Goal: Find specific page/section: Find specific page/section

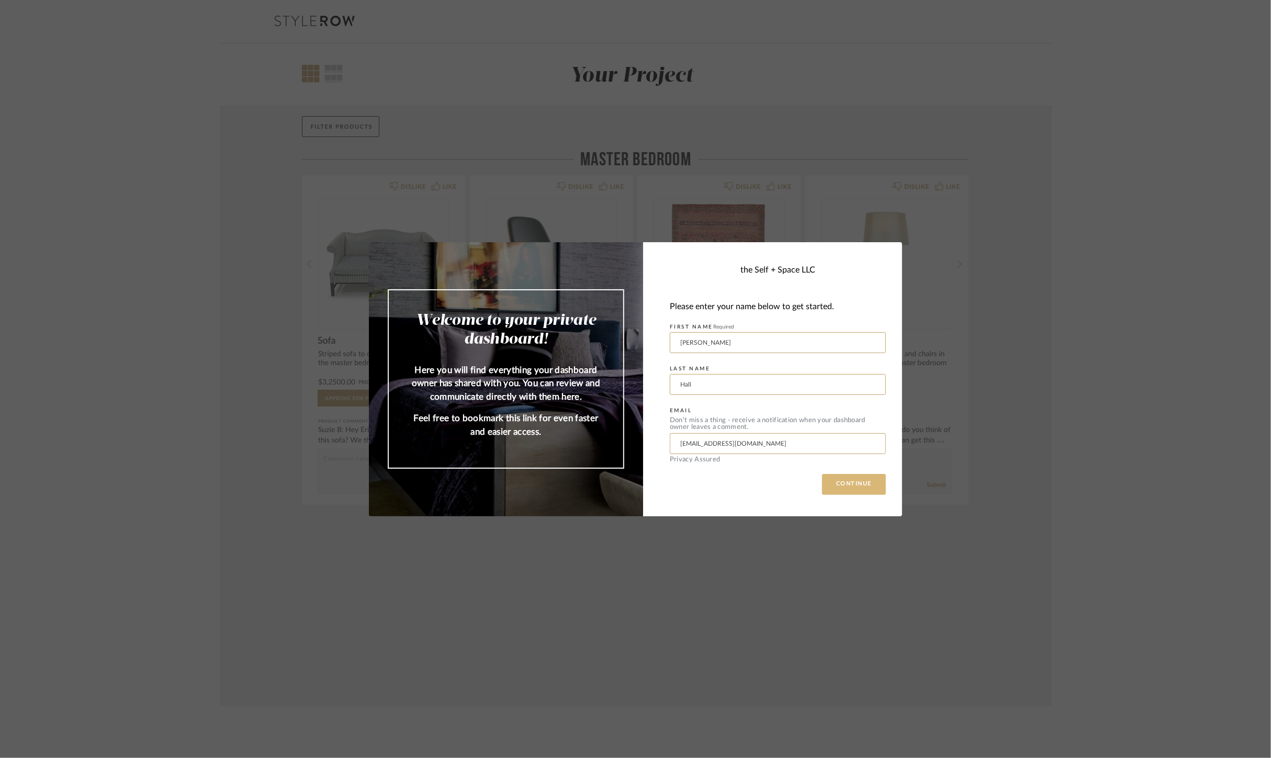
click at [842, 478] on button "CONTINUE" at bounding box center [854, 484] width 64 height 21
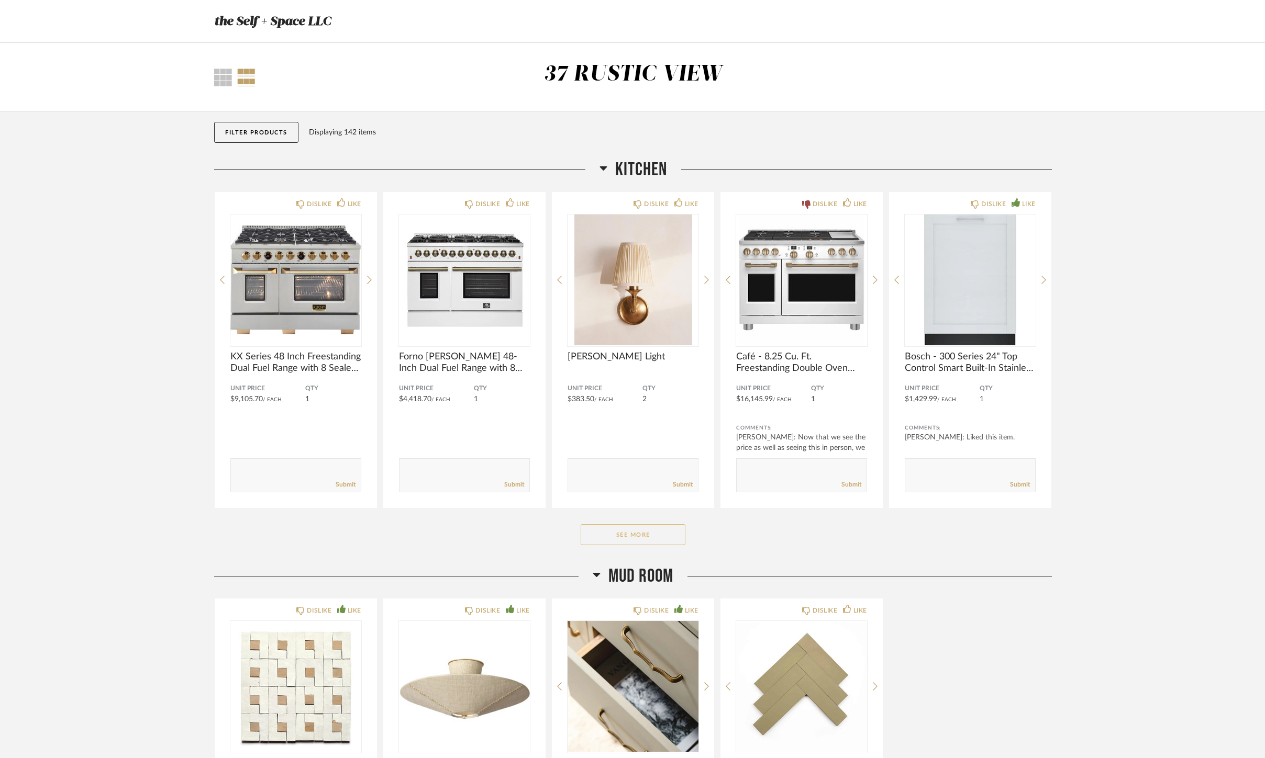
click at [649, 542] on button "See More" at bounding box center [632, 534] width 105 height 21
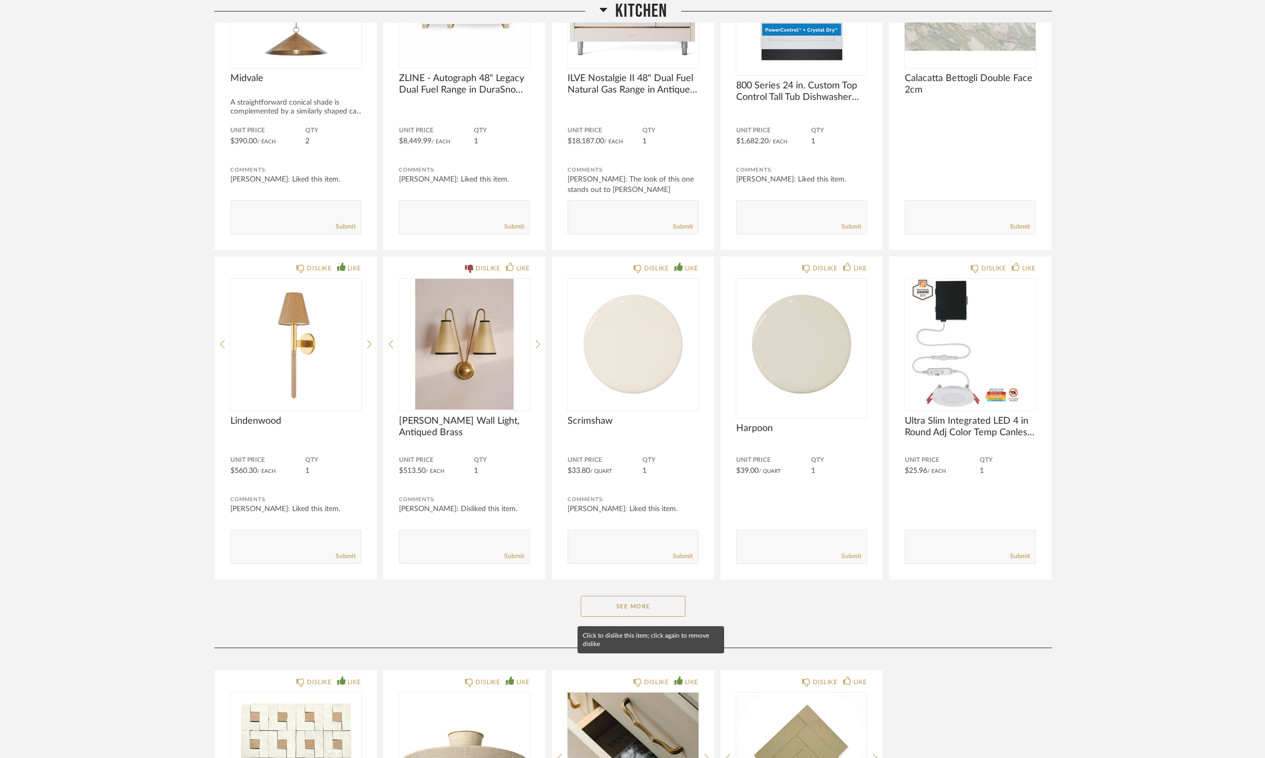
scroll to position [1279, 0]
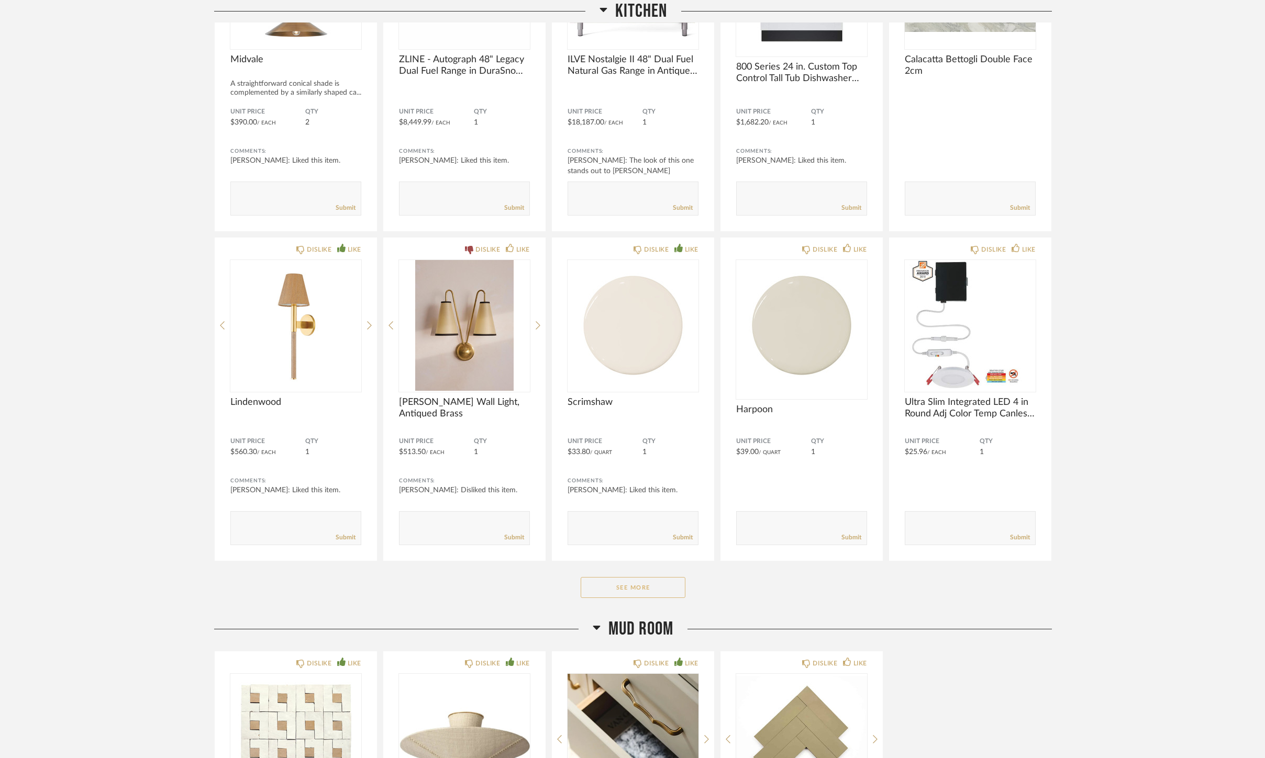
click at [662, 584] on button "See More" at bounding box center [632, 587] width 105 height 21
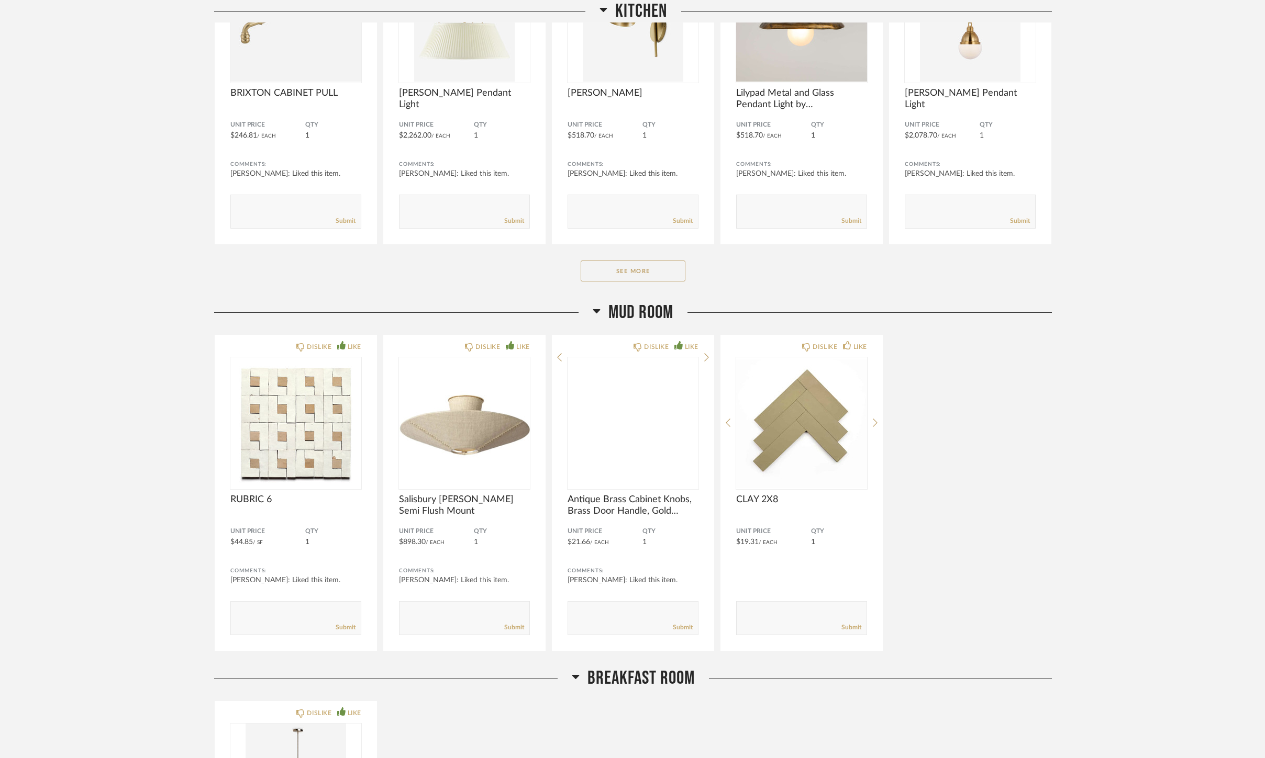
scroll to position [2908, 0]
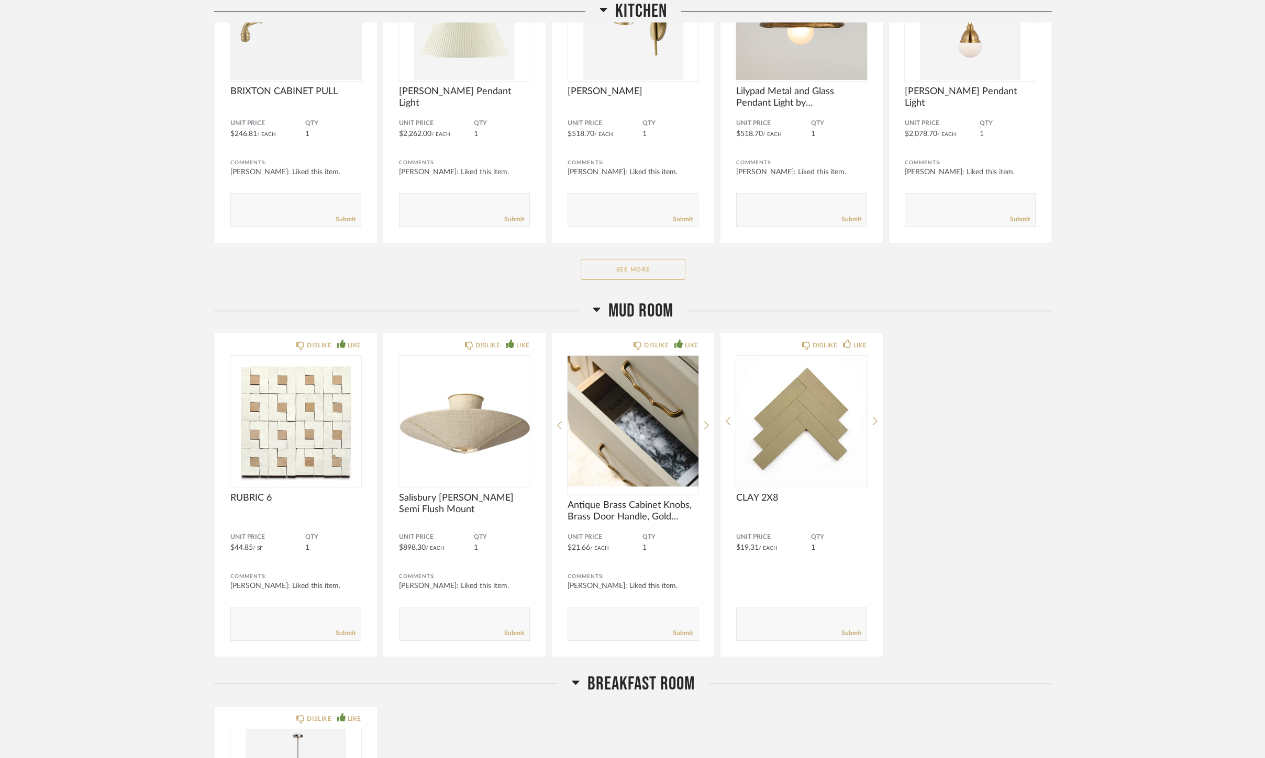
click at [649, 267] on button "See More" at bounding box center [632, 269] width 105 height 21
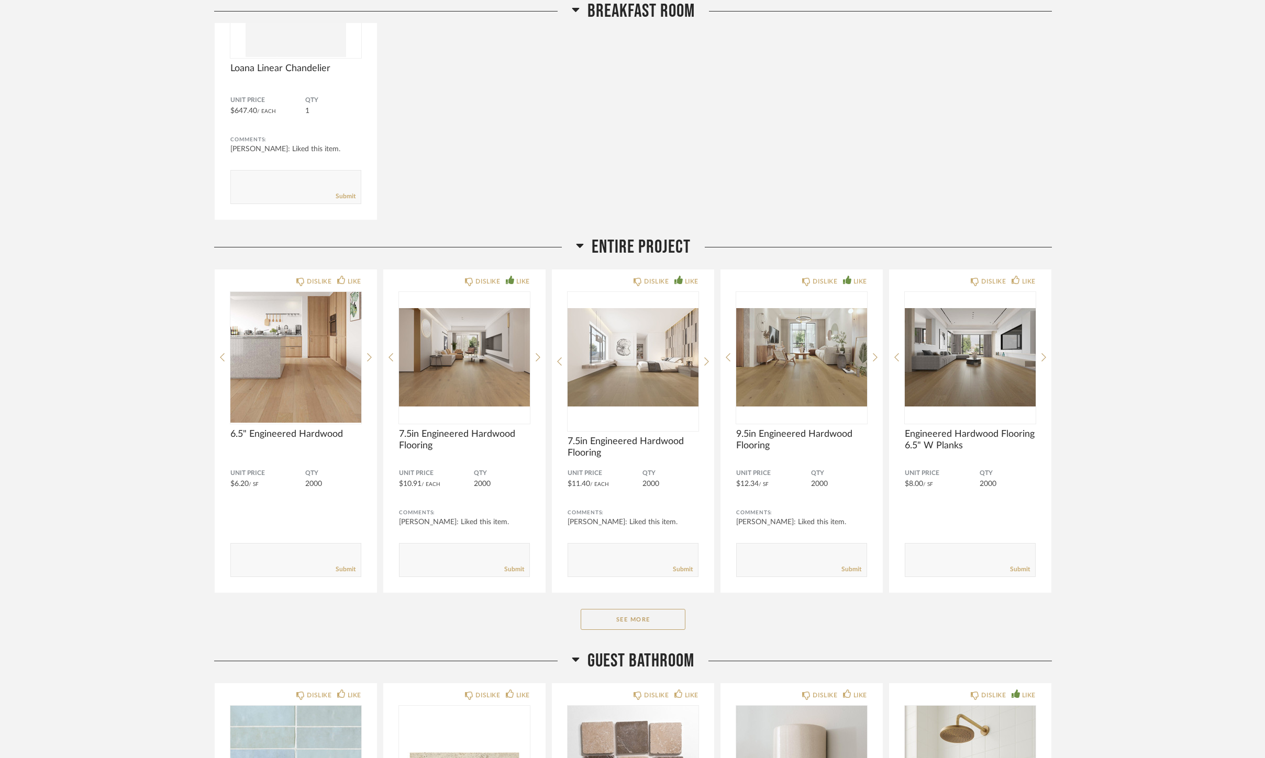
scroll to position [4246, 0]
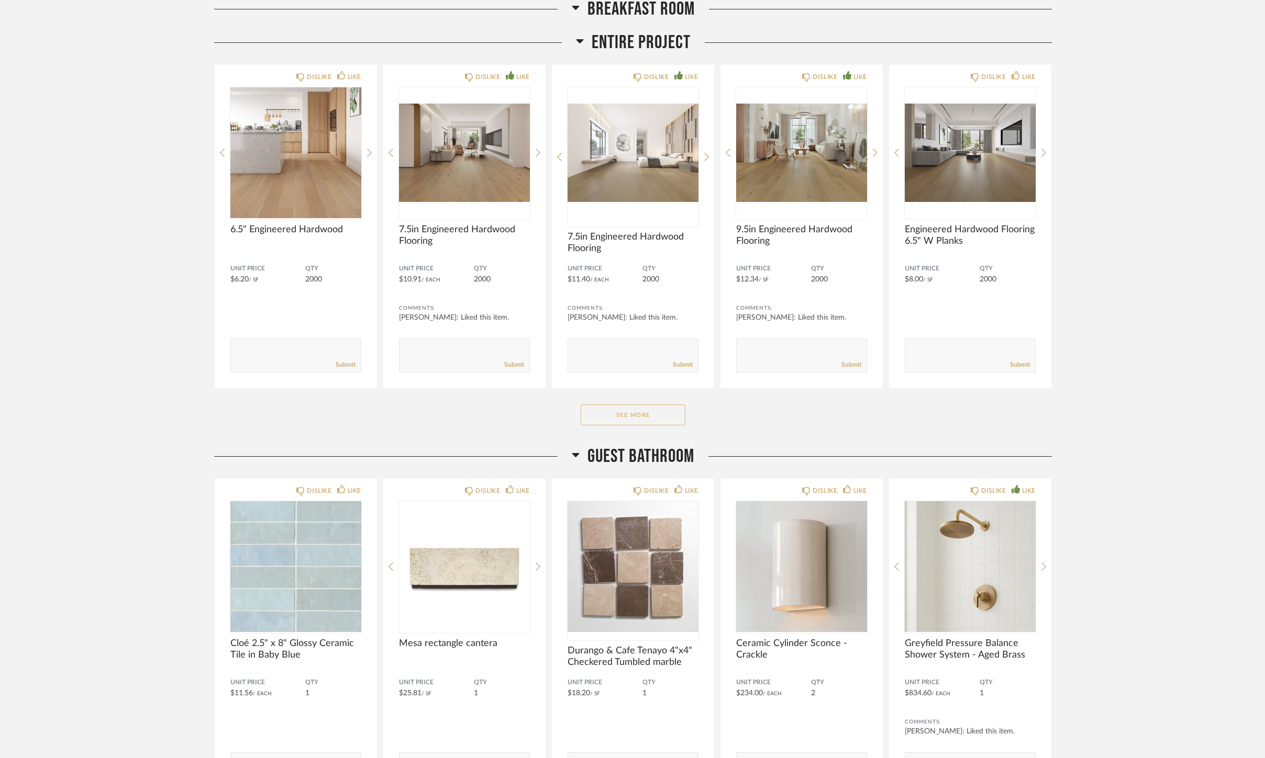
click at [620, 421] on button "See More" at bounding box center [632, 415] width 105 height 21
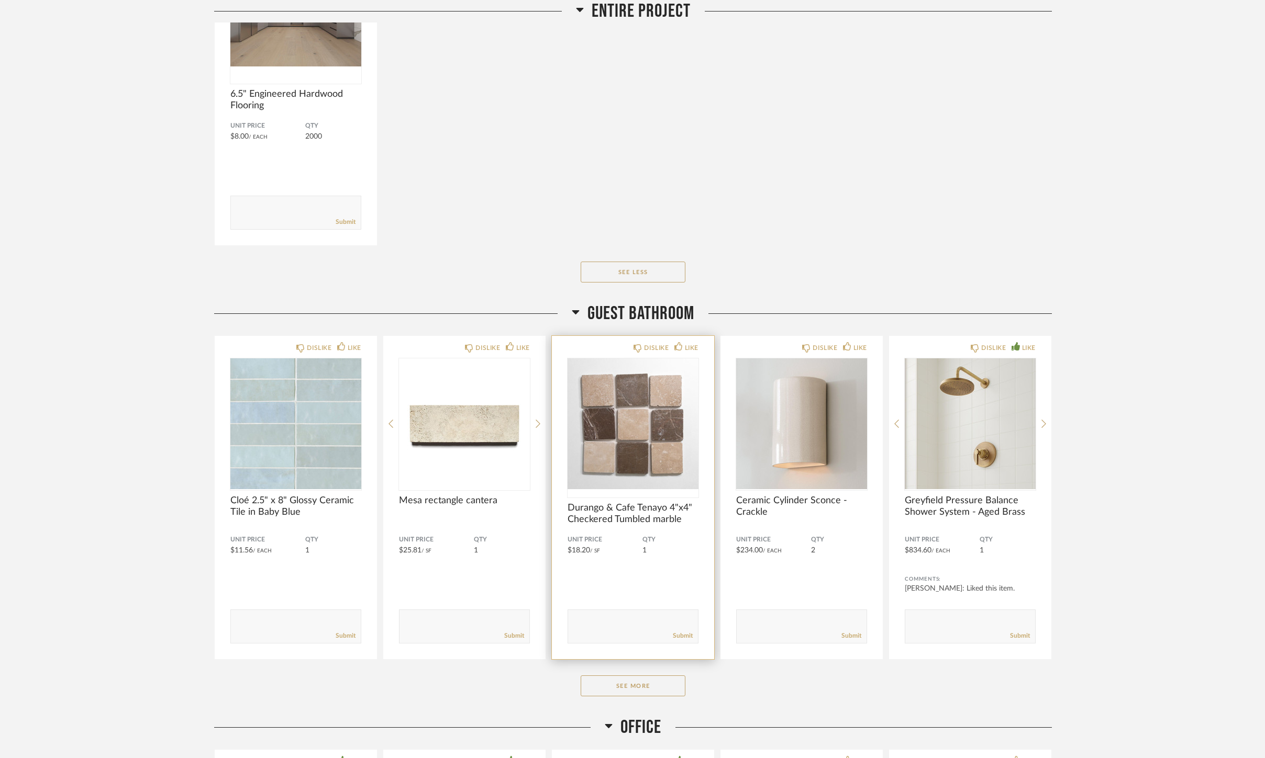
scroll to position [4943, 0]
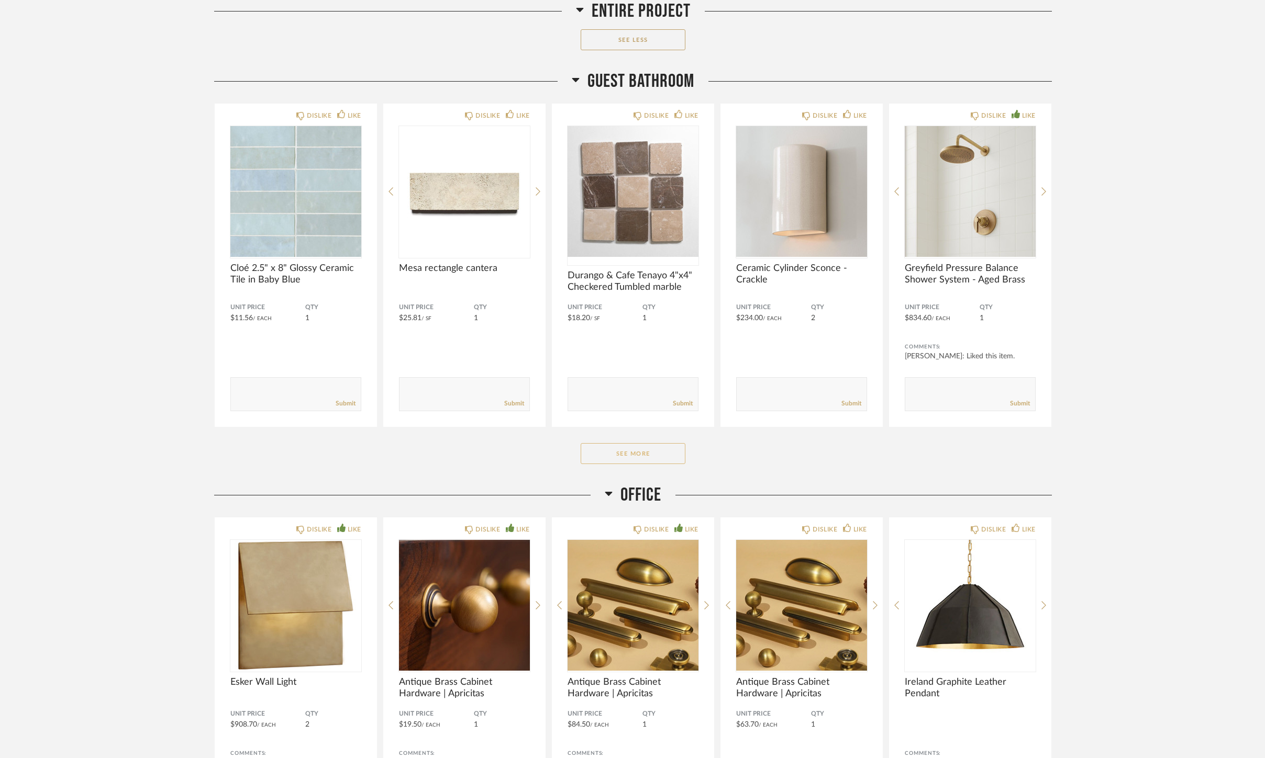
click at [645, 443] on button "See More" at bounding box center [632, 453] width 105 height 21
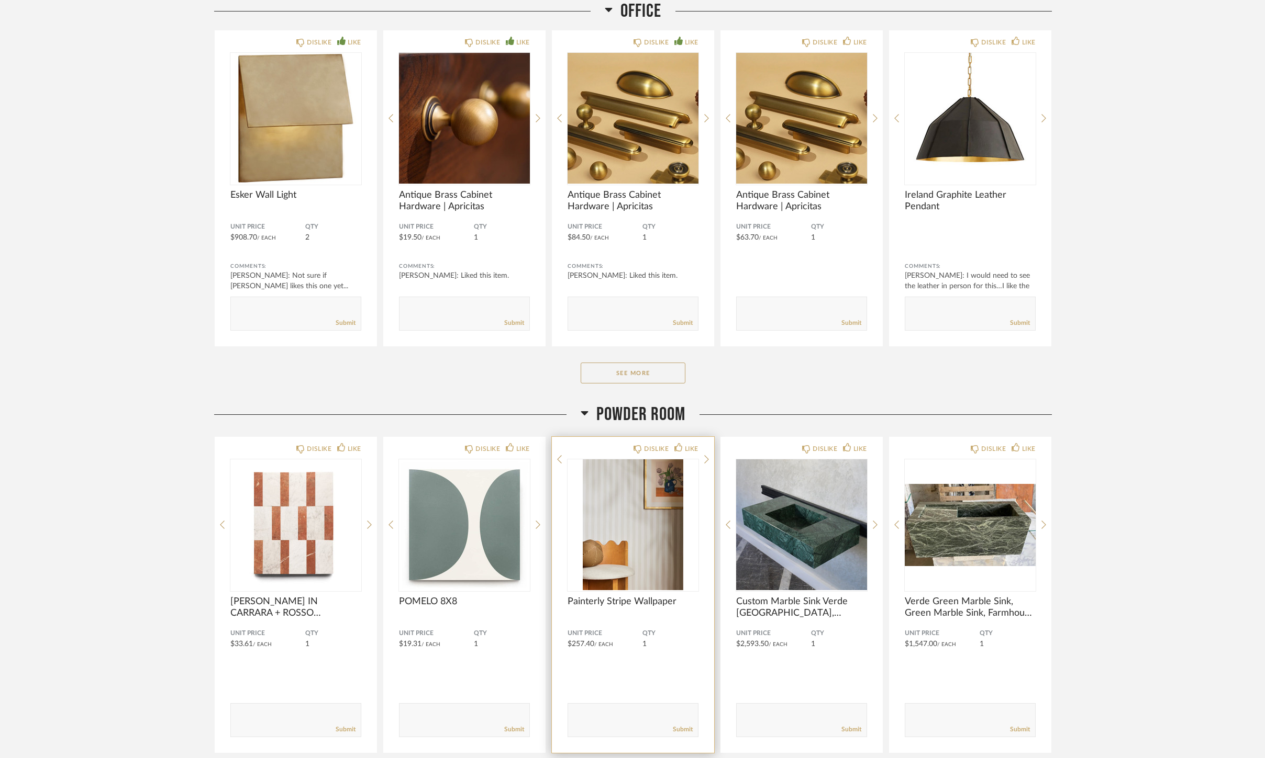
scroll to position [6805, 0]
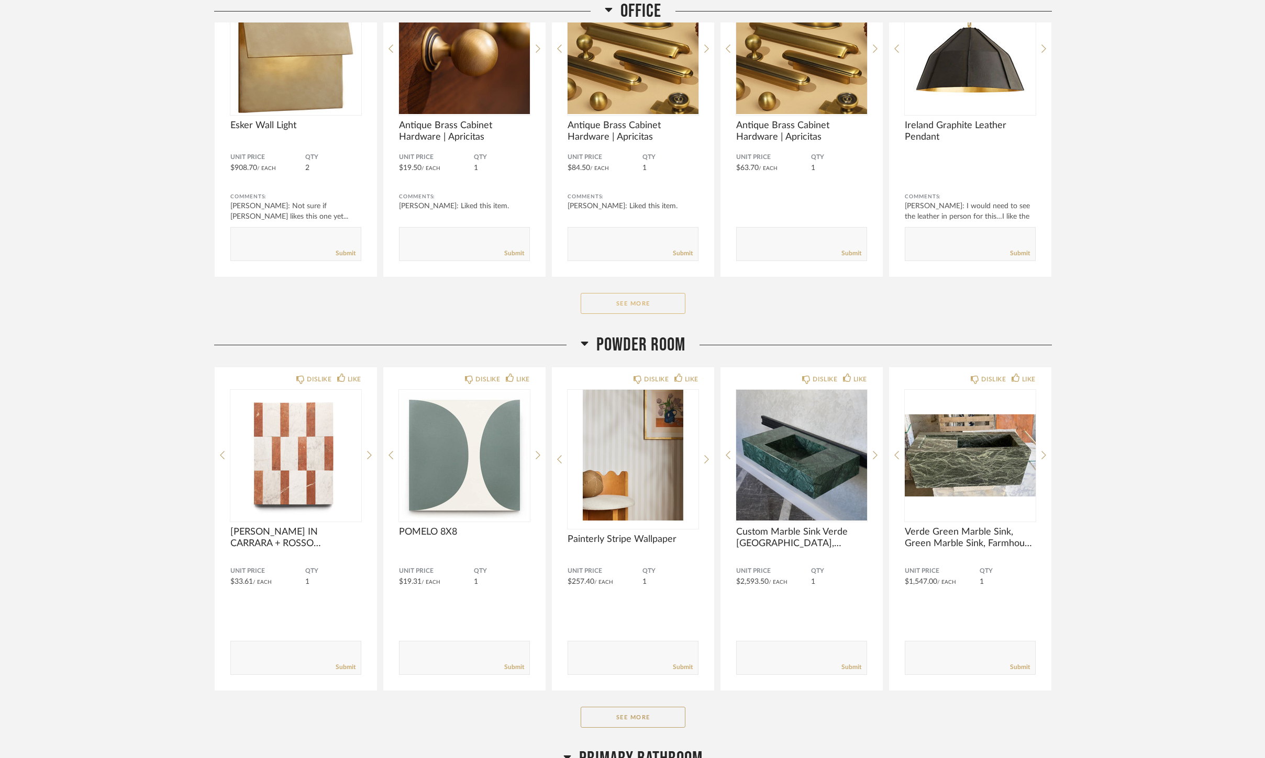
click at [640, 295] on button "See More" at bounding box center [632, 303] width 105 height 21
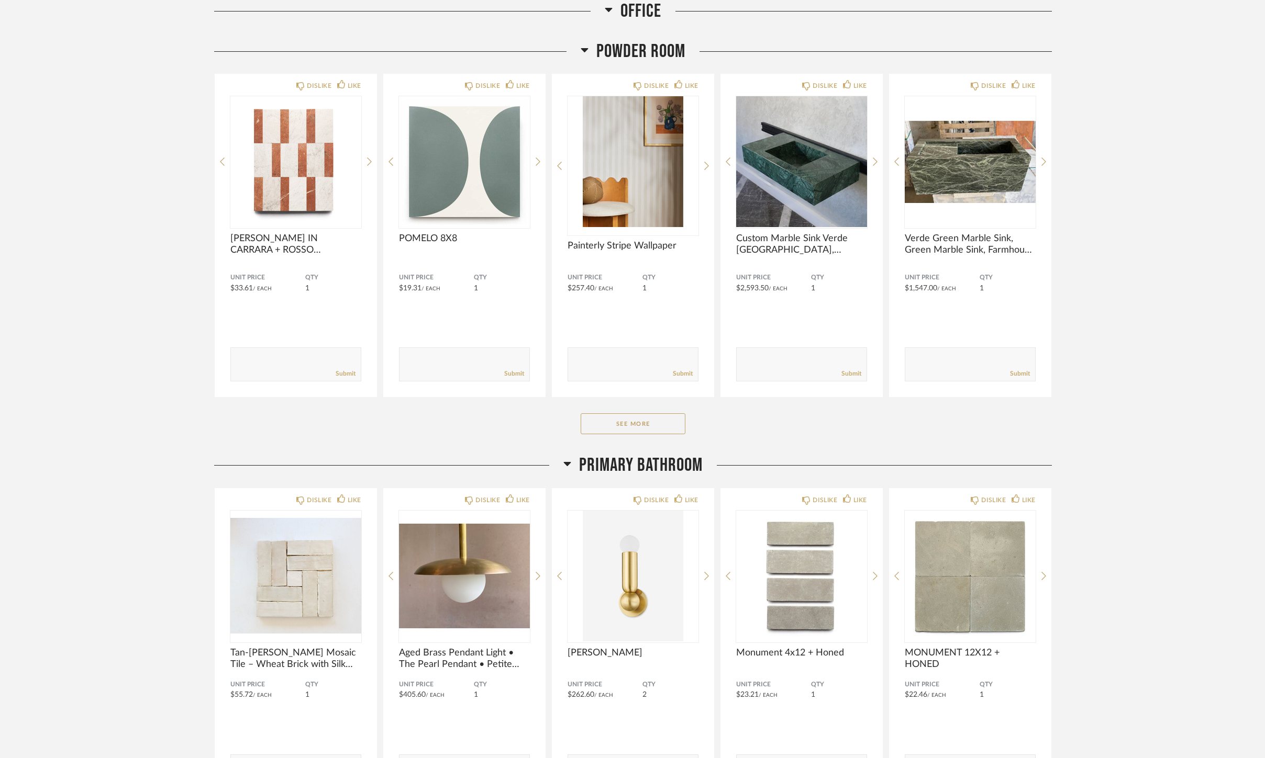
scroll to position [7444, 0]
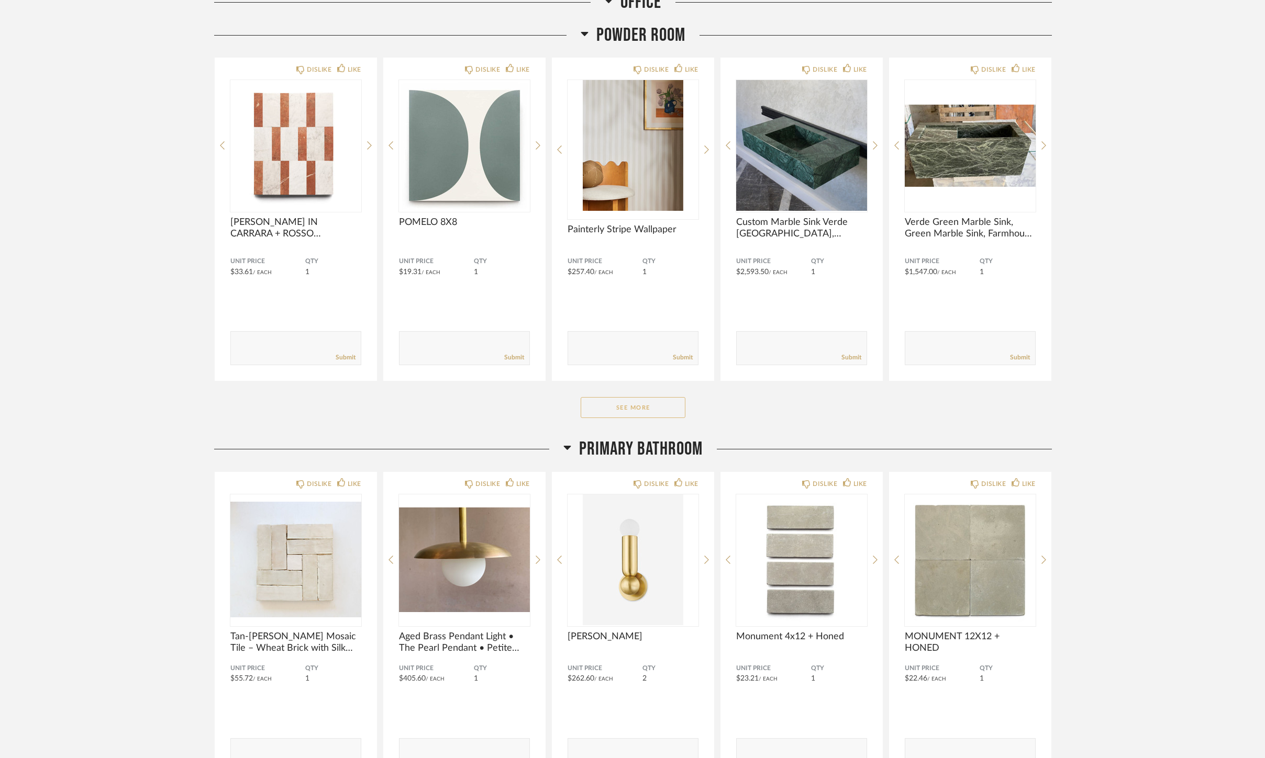
click at [639, 415] on button "See More" at bounding box center [632, 407] width 105 height 21
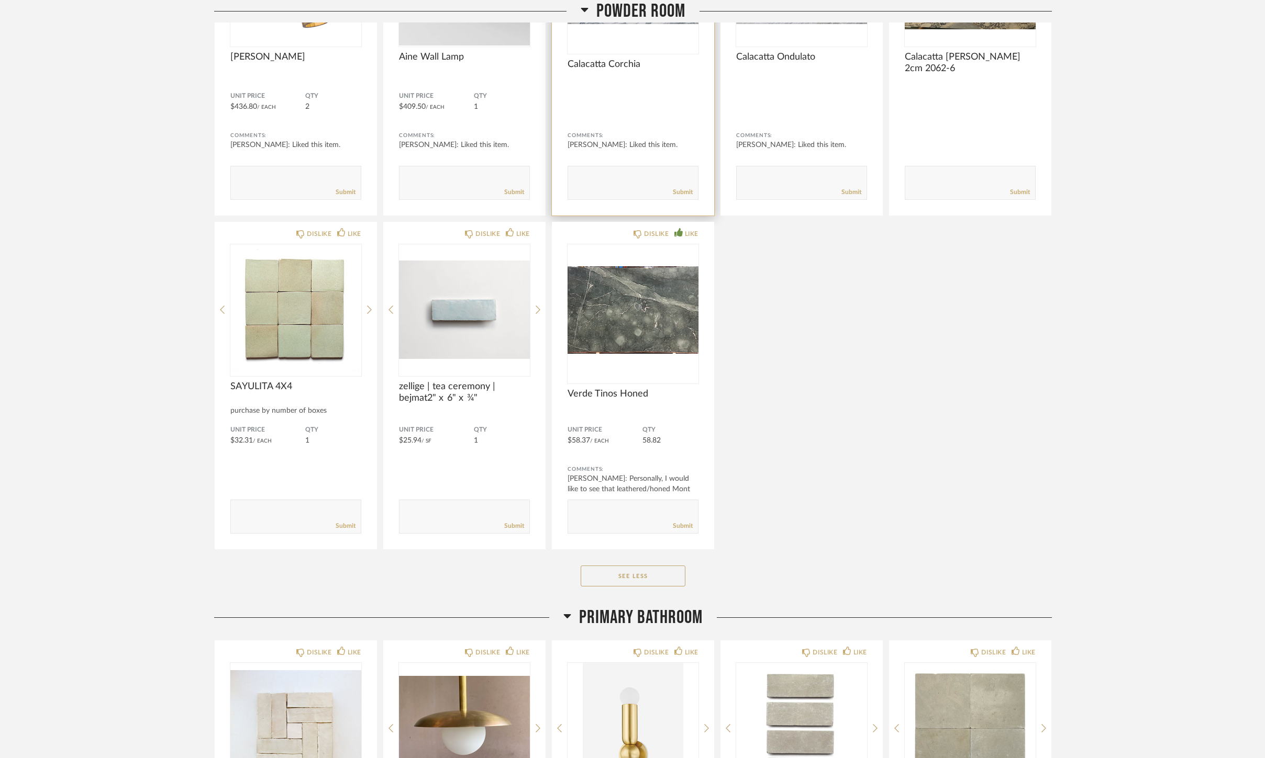
scroll to position [8590, 0]
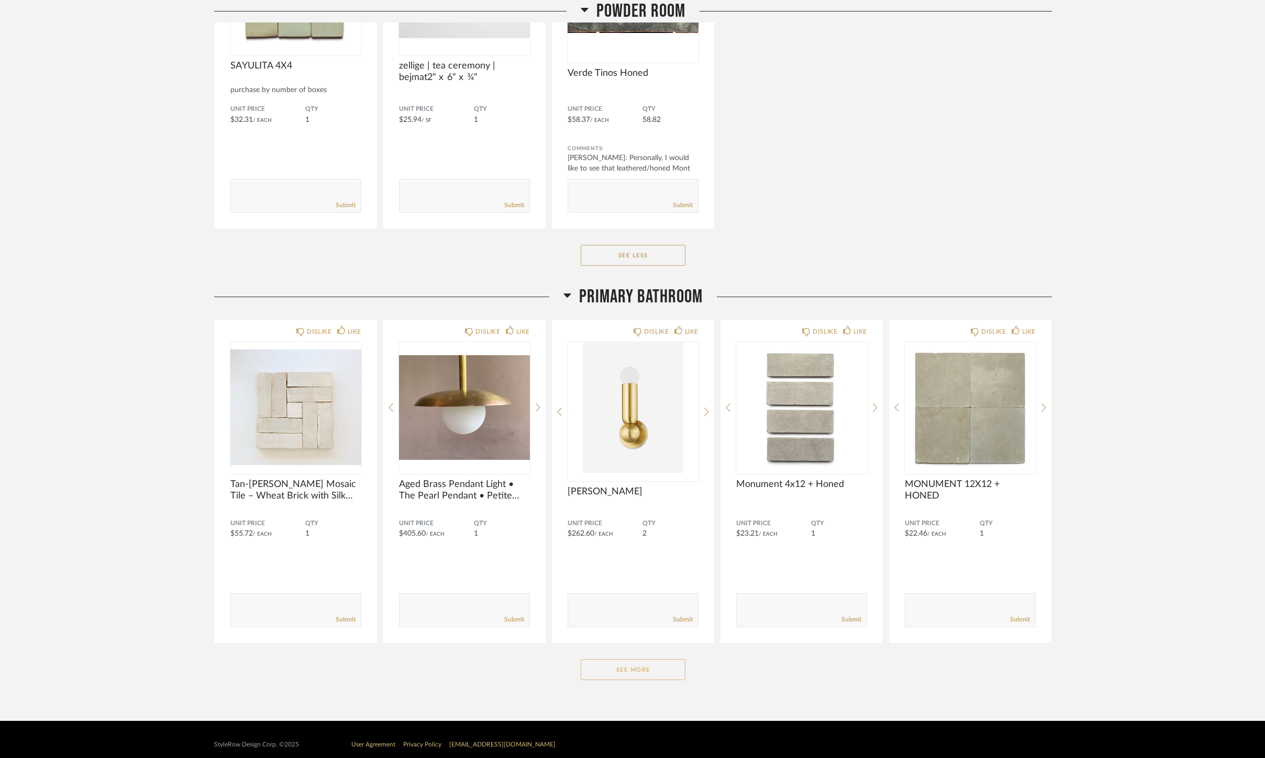
click at [619, 674] on button "See More" at bounding box center [632, 670] width 105 height 21
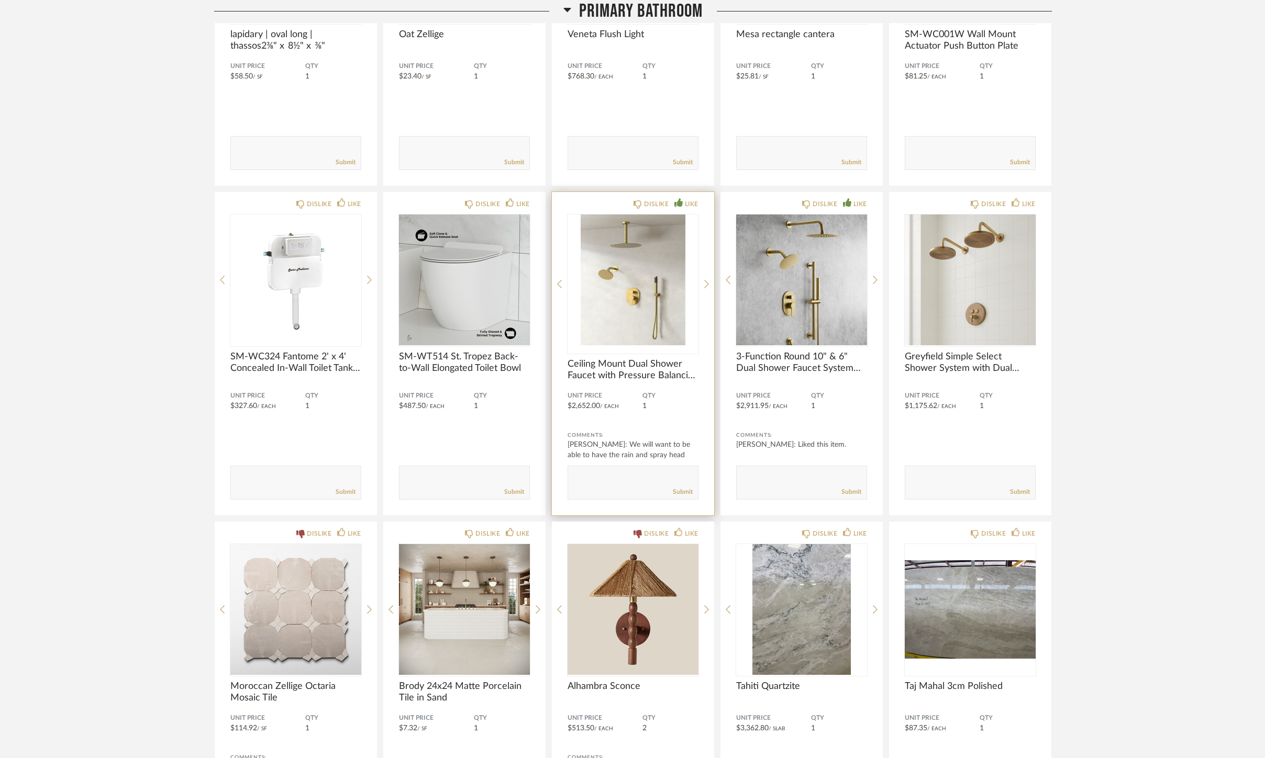
scroll to position [9902, 0]
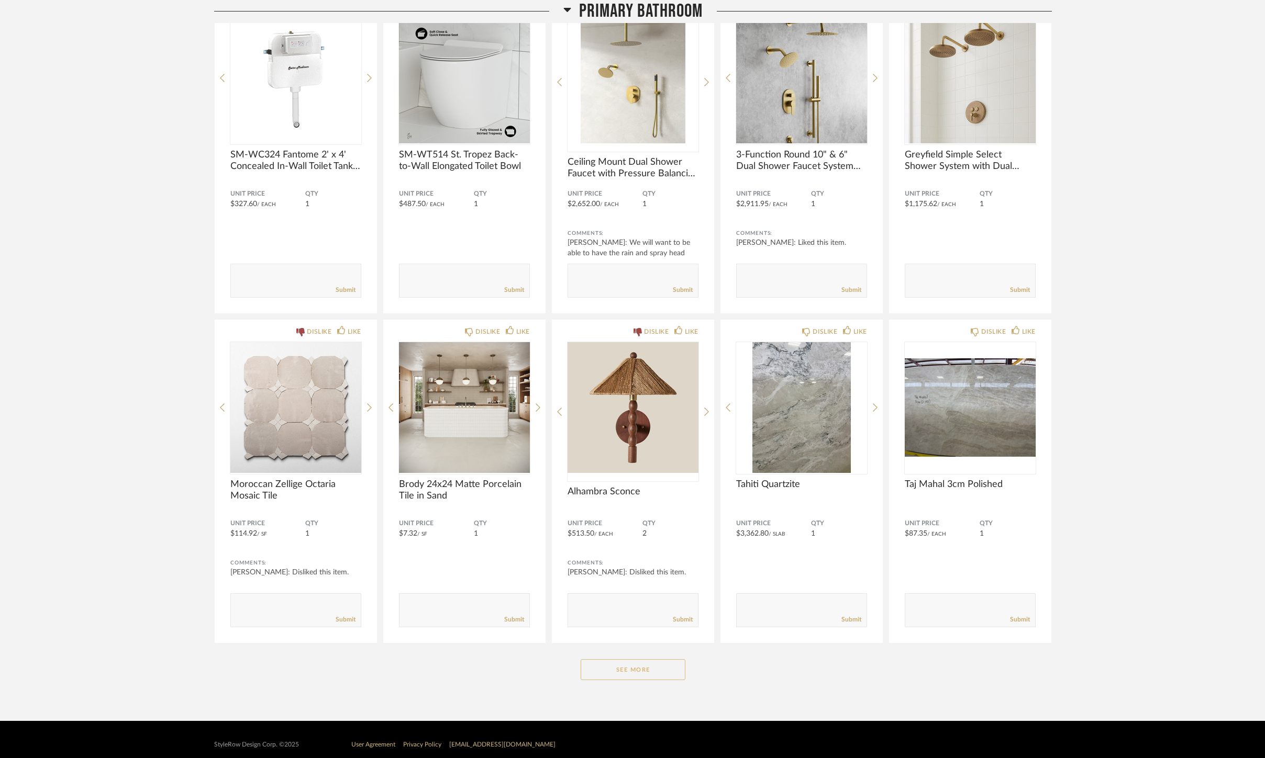
click at [645, 660] on button "See More" at bounding box center [632, 670] width 105 height 21
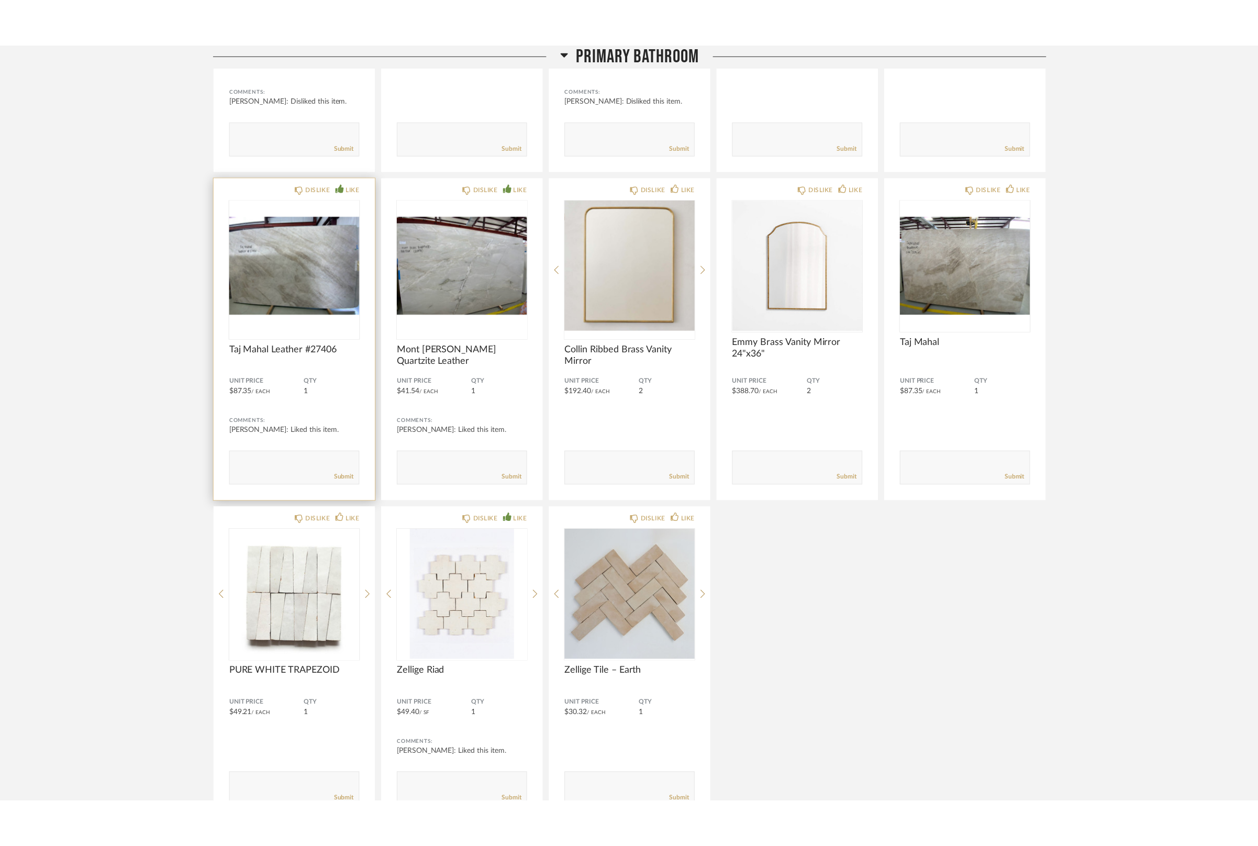
scroll to position [10425, 0]
